Goal: Communication & Community: Ask a question

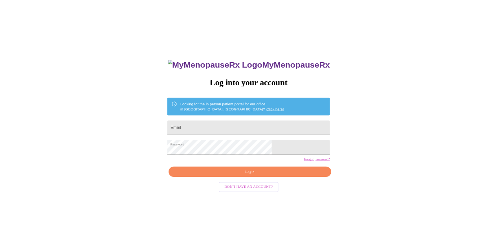
scroll to position [8, 0]
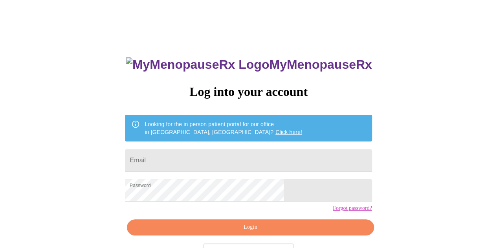
drag, startPoint x: 230, startPoint y: 168, endPoint x: 226, endPoint y: 154, distance: 14.9
click at [227, 156] on form "Email" at bounding box center [248, 160] width 247 height 30
click at [226, 154] on input "Email" at bounding box center [248, 160] width 247 height 22
type input "[EMAIL_ADDRESS][DOMAIN_NAME]"
click at [211, 232] on span "Login" at bounding box center [250, 227] width 229 height 10
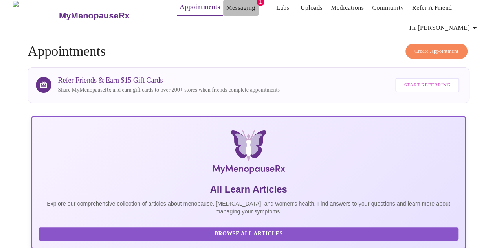
click at [226, 2] on link "Messaging" at bounding box center [240, 7] width 29 height 11
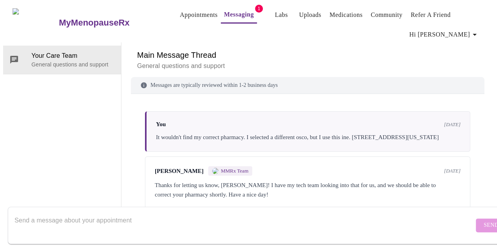
scroll to position [1106, 0]
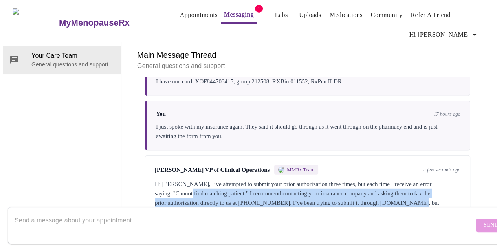
drag, startPoint x: 209, startPoint y: 154, endPoint x: 212, endPoint y: 177, distance: 23.3
click at [212, 177] on div "[PERSON_NAME] VP of Clinical Operations MMRx Team a few seconds ago Hi [PERSON_…" at bounding box center [307, 191] width 325 height 72
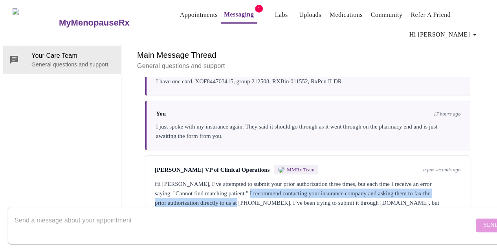
drag, startPoint x: 276, startPoint y: 147, endPoint x: 278, endPoint y: 164, distance: 17.4
click at [278, 179] on div "Hi [PERSON_NAME], I’ve attempted to submit your prior authorization three times…" at bounding box center [308, 198] width 306 height 38
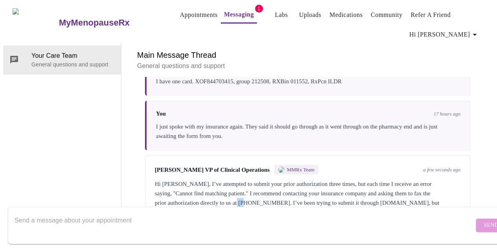
click at [278, 179] on div "Hi [PERSON_NAME], I’ve attempted to submit your prior authorization three times…" at bounding box center [308, 198] width 306 height 38
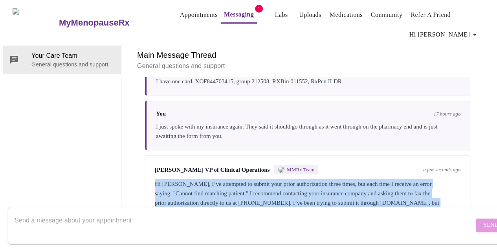
click at [278, 179] on div "Hi [PERSON_NAME], I’ve attempted to submit your prior authorization three times…" at bounding box center [308, 198] width 306 height 38
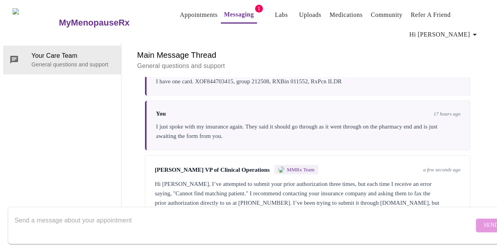
click at [204, 203] on div "Send" at bounding box center [256, 225] width 513 height 45
click at [196, 213] on textarea "Send a message about your appointment" at bounding box center [244, 225] width 459 height 25
click at [261, 179] on div "Hi [PERSON_NAME], I’ve attempted to submit your prior authorization three times…" at bounding box center [308, 198] width 306 height 38
drag, startPoint x: 262, startPoint y: 161, endPoint x: 301, endPoint y: 162, distance: 38.1
click at [301, 179] on div "Hi [PERSON_NAME], I’ve attempted to submit your prior authorization three times…" at bounding box center [308, 198] width 306 height 38
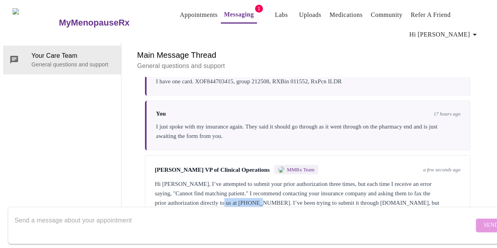
copy div "[PHONE_NUMBER]"
click at [211, 213] on textarea "Send a message about your appointment" at bounding box center [244, 225] width 459 height 25
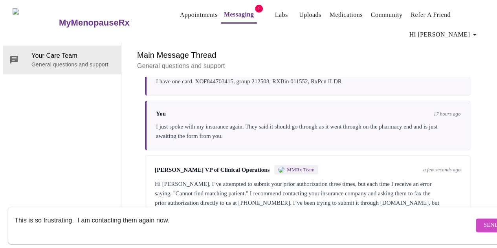
type textarea "This is so frustrating. I am contacting them again now."
click at [476, 218] on button "Send" at bounding box center [491, 225] width 31 height 14
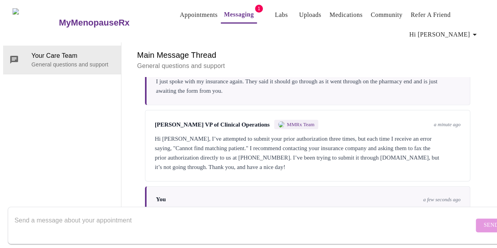
click at [202, 134] on div "Hi [PERSON_NAME], I’ve attempted to submit your prior authorization three times…" at bounding box center [308, 153] width 306 height 38
click at [201, 134] on div "Hi [PERSON_NAME], I’ve attempted to submit your prior authorization three times…" at bounding box center [308, 153] width 306 height 38
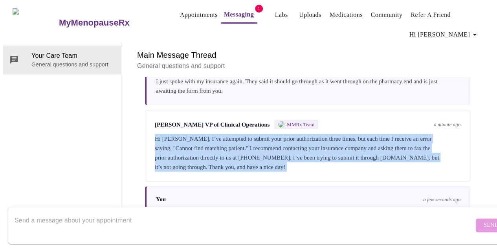
click at [201, 134] on div "Hi [PERSON_NAME], I’ve attempted to submit your prior authorization three times…" at bounding box center [308, 153] width 306 height 38
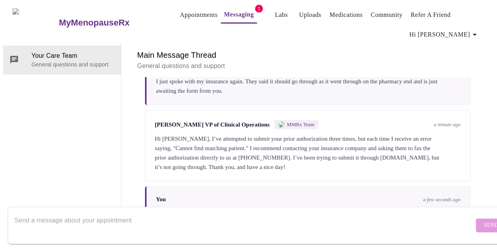
click at [201, 134] on div "Hi [PERSON_NAME], I’ve attempted to submit your prior authorization three times…" at bounding box center [308, 153] width 306 height 38
drag, startPoint x: 255, startPoint y: 104, endPoint x: 178, endPoint y: 117, distance: 78.2
click at [178, 134] on div "Hi [PERSON_NAME], I’ve attempted to submit your prior authorization three times…" at bounding box center [308, 153] width 306 height 38
click at [242, 134] on div "Hi [PERSON_NAME], I’ve attempted to submit your prior authorization three times…" at bounding box center [308, 153] width 306 height 38
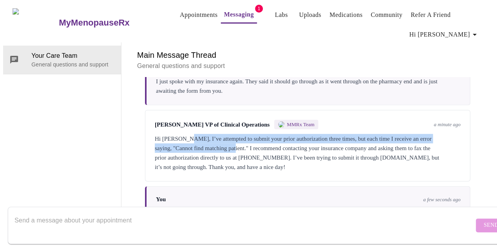
drag, startPoint x: 254, startPoint y: 104, endPoint x: 182, endPoint y: 97, distance: 71.9
click at [182, 134] on div "Hi [PERSON_NAME], I’ve attempted to submit your prior authorization three times…" at bounding box center [308, 153] width 306 height 38
copy div "I’ve attempted to submit your prior authorization three times, but each time I …"
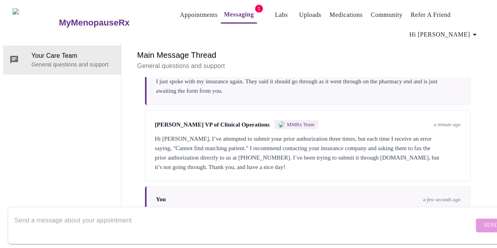
click at [196, 134] on div "Hi [PERSON_NAME], I’ve attempted to submit your prior authorization three times…" at bounding box center [308, 153] width 306 height 38
drag, startPoint x: 196, startPoint y: 124, endPoint x: 172, endPoint y: 125, distance: 24.0
click at [172, 134] on div "Hi [PERSON_NAME], I’ve attempted to submit your prior authorization three times…" at bounding box center [308, 153] width 306 height 38
click at [286, 134] on div "Hi [PERSON_NAME], I’ve attempted to submit your prior authorization three times…" at bounding box center [308, 153] width 306 height 38
drag, startPoint x: 302, startPoint y: 113, endPoint x: 262, endPoint y: 114, distance: 40.1
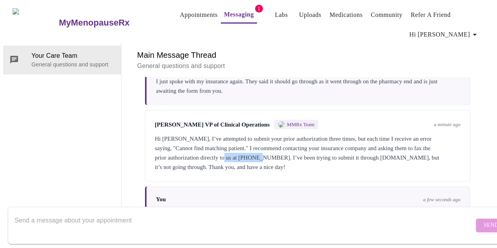
click at [262, 134] on div "Hi [PERSON_NAME], I’ve attempted to submit your prior authorization three times…" at bounding box center [308, 153] width 306 height 38
copy div "[PHONE_NUMBER]"
click at [126, 126] on div "Main Message Thread General questions and support Messages are typically review…" at bounding box center [307, 134] width 372 height 184
click at [200, 210] on div at bounding box center [244, 225] width 459 height 30
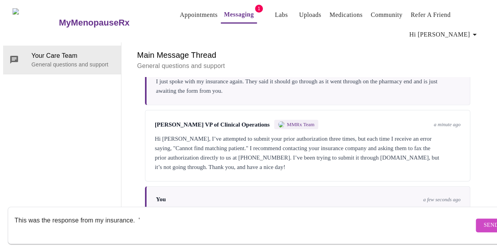
paste textarea "They may be entering something incorrectly. The site may be having a technical …"
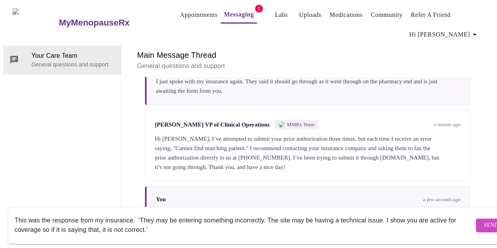
click at [230, 220] on textarea "This was the response from my insurance. 'They may be entering something incorr…" at bounding box center [244, 225] width 459 height 25
click at [271, 223] on textarea "This was the response from my insurance. 'They may be entering something incorr…" at bounding box center [244, 225] width 459 height 25
click at [103, 218] on textarea "This was the response from my insurance. 'They may be entering something incorr…" at bounding box center [244, 225] width 459 height 25
click at [271, 224] on textarea "This was the response from my insurance. 'They may be entering something incorr…" at bounding box center [244, 225] width 459 height 25
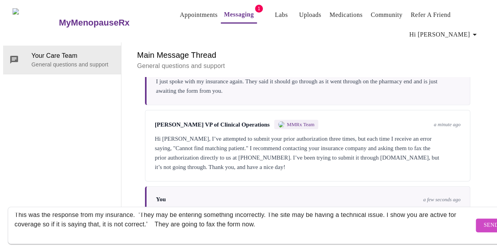
scroll to position [15, 0]
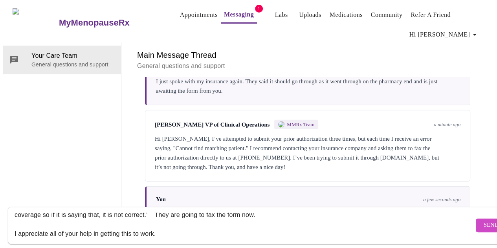
click at [273, 213] on textarea "This was the response from my insurance. 'They may be entering something incorr…" at bounding box center [244, 225] width 459 height 25
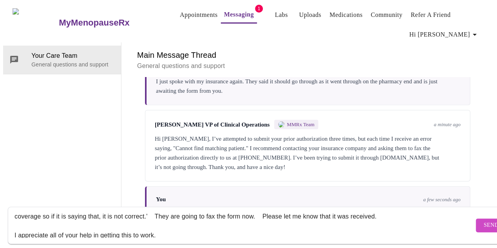
scroll to position [19, 0]
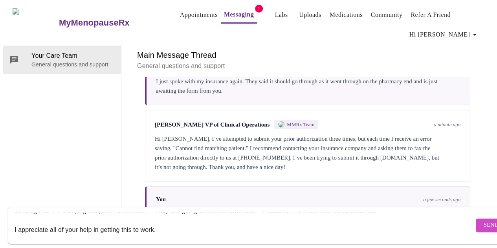
drag, startPoint x: 152, startPoint y: 118, endPoint x: 267, endPoint y: 118, distance: 115.1
click at [267, 121] on span "[PERSON_NAME] VP of Clinical Operations" at bounding box center [212, 124] width 115 height 7
copy span "[PERSON_NAME] VP of Clinical Operations"
drag, startPoint x: 260, startPoint y: 224, endPoint x: 228, endPoint y: 221, distance: 32.0
click at [228, 221] on textarea "This was the response from my insurance. 'They may be entering something incorr…" at bounding box center [244, 225] width 459 height 25
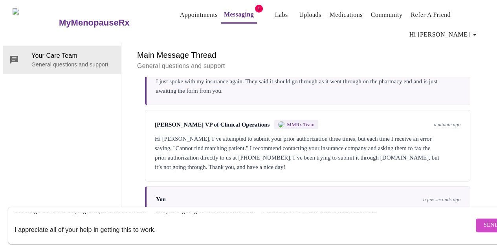
scroll to position [0, 0]
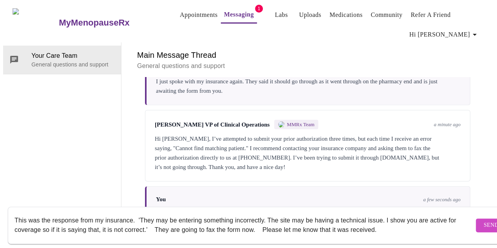
click at [255, 225] on textarea "This was the response from my insurance. 'They may be entering something incorr…" at bounding box center [244, 225] width 459 height 25
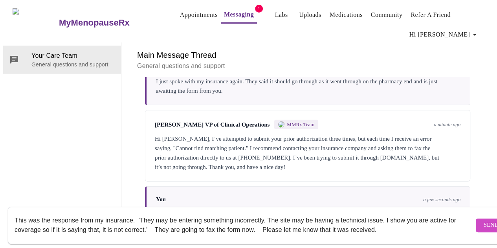
click at [256, 224] on textarea "This was the response from my insurance. 'They may be entering something incorr…" at bounding box center [244, 225] width 459 height 25
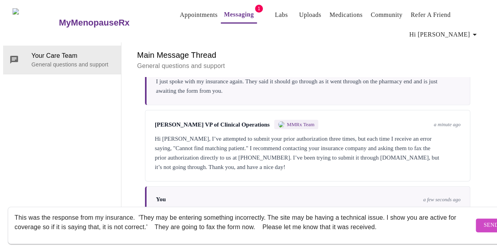
drag, startPoint x: 262, startPoint y: 223, endPoint x: 179, endPoint y: 224, distance: 83.7
click at [179, 223] on textarea "This was the response from my insurance. 'They may be entering something incorr…" at bounding box center [244, 225] width 459 height 25
type textarea "This was the response from my insurance. 'They may be entering something incorr…"
click at [484, 220] on span "Send" at bounding box center [491, 225] width 15 height 10
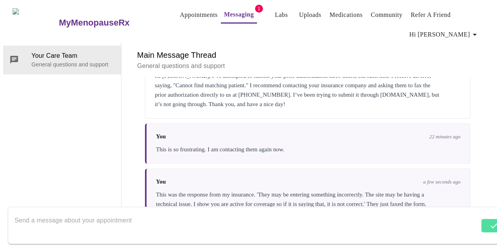
scroll to position [1219, 0]
